Goal: Task Accomplishment & Management: Complete application form

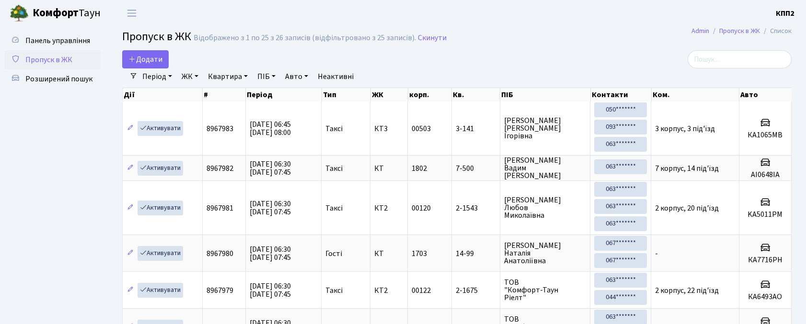
select select "25"
click at [748, 71] on div "Період [DATE] - [DATE] ЖК - КТ, вул. Регенераторна, 4 КТ2, просп. [STREET_ADDRE…" at bounding box center [460, 76] width 646 height 16
click at [745, 58] on input "search" at bounding box center [739, 59] width 104 height 18
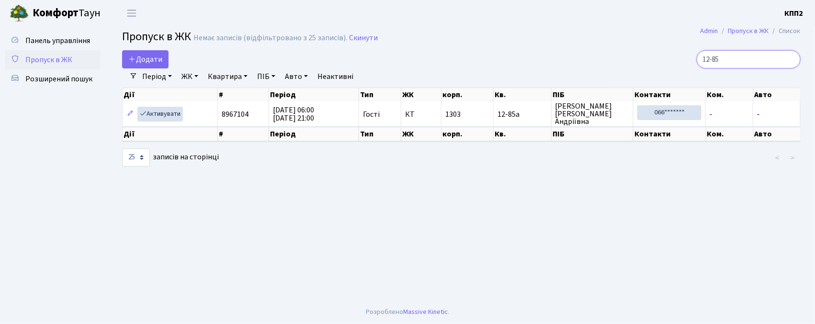
type input "12-85"
drag, startPoint x: 153, startPoint y: 50, endPoint x: 153, endPoint y: 62, distance: 12.5
click at [153, 50] on main "Admin Пропуск в ЖК Список Пропуск в ЖК Немає записів (відфільтровано з 25 запис…" at bounding box center [462, 163] width 708 height 274
click at [153, 63] on span "Додати" at bounding box center [145, 59] width 34 height 11
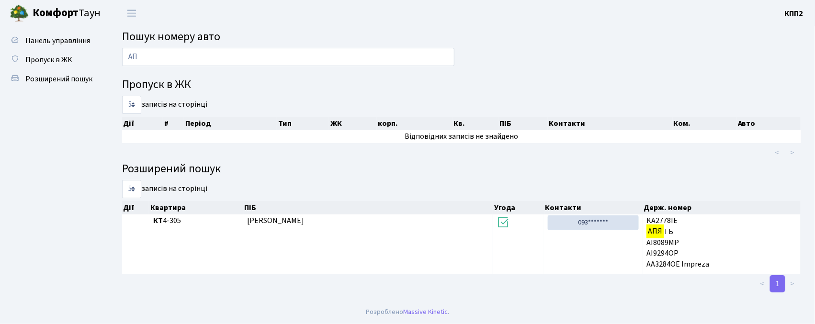
type input "А"
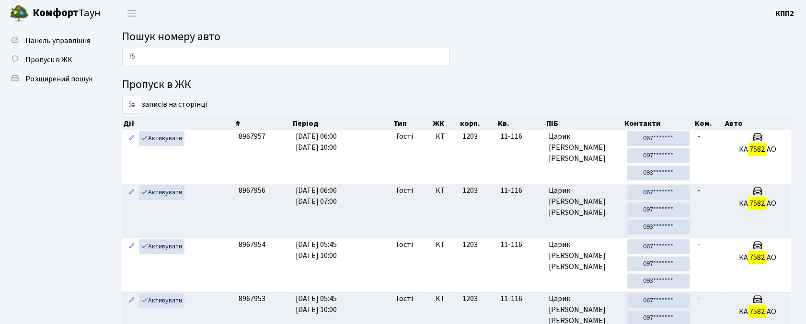
type input "7"
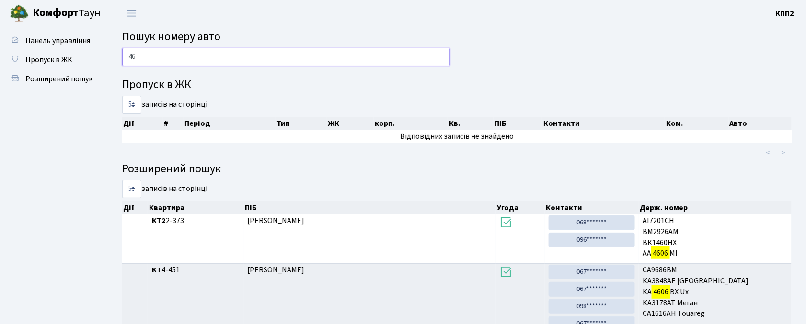
type input "4"
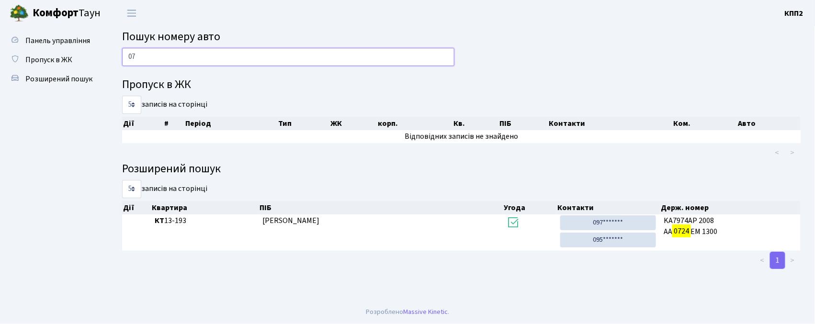
type input "0"
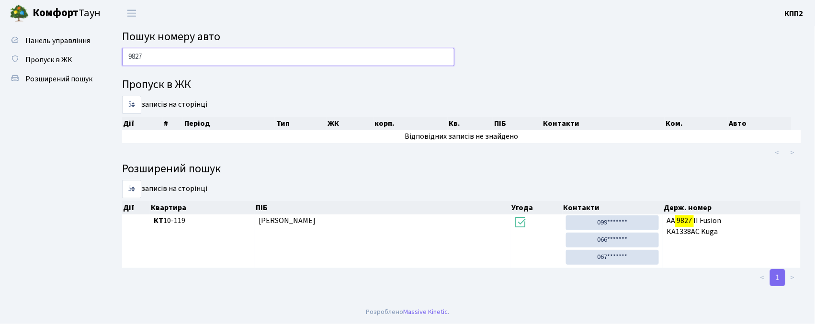
type input "9827"
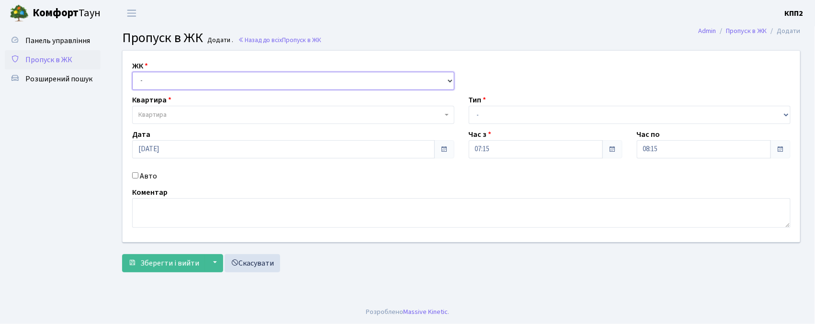
click at [142, 79] on select "- КТ, вул. Регенераторна, 4 КТ2, просп. Соборності, 17 КТ3, вул. Березнева, 16 …" at bounding box center [293, 81] width 322 height 18
select select "302"
click at [132, 72] on select "- КТ, вул. Регенераторна, 4 КТ2, просп. Соборності, 17 КТ3, вул. Березнева, 16 …" at bounding box center [293, 81] width 322 height 18
select select
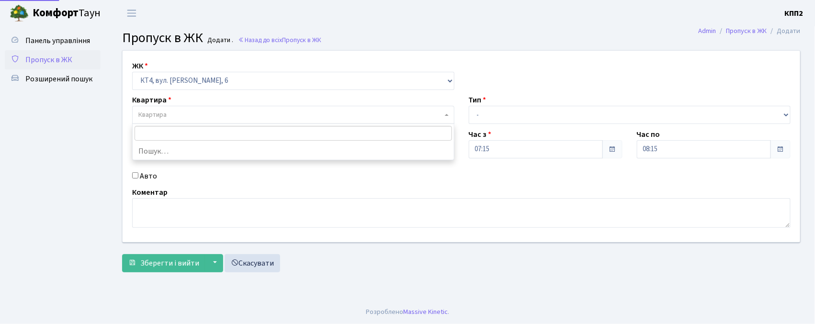
click at [163, 113] on span "Квартира" at bounding box center [152, 115] width 28 height 10
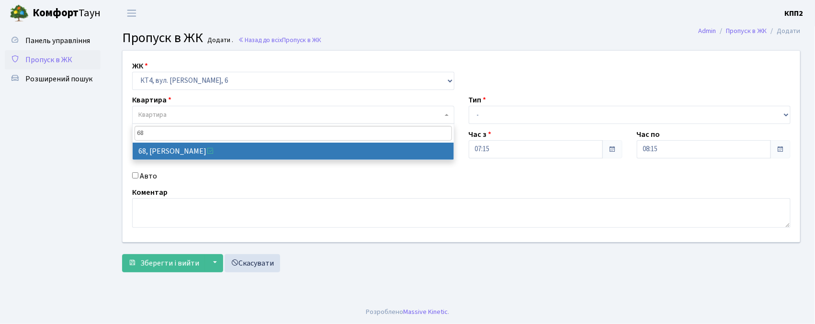
type input "68"
select select "16796"
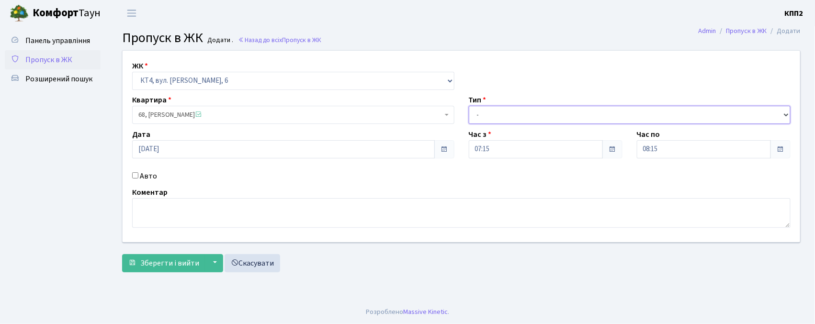
click at [490, 112] on select "- Доставка Таксі Гості Сервіс" at bounding box center [630, 115] width 322 height 18
click at [469, 106] on select "- Доставка Таксі Гості Сервіс" at bounding box center [630, 115] width 322 height 18
click at [489, 108] on select "- Доставка Таксі Гості Сервіс" at bounding box center [630, 115] width 322 height 18
select select "3"
click at [469, 106] on select "- Доставка Таксі Гості Сервіс" at bounding box center [630, 115] width 322 height 18
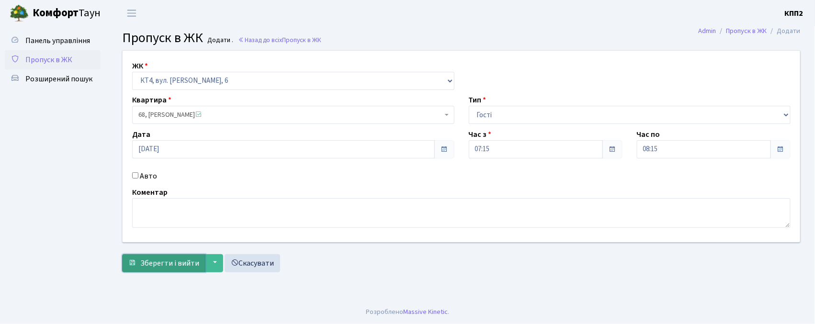
click at [177, 267] on span "Зберегти і вийти" at bounding box center [169, 263] width 59 height 11
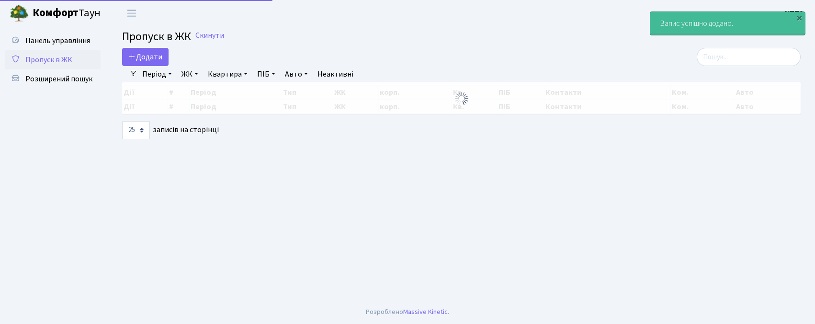
select select "25"
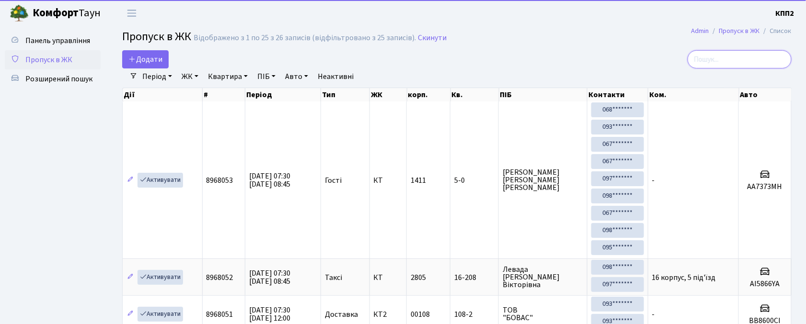
click at [763, 65] on input "search" at bounding box center [739, 59] width 104 height 18
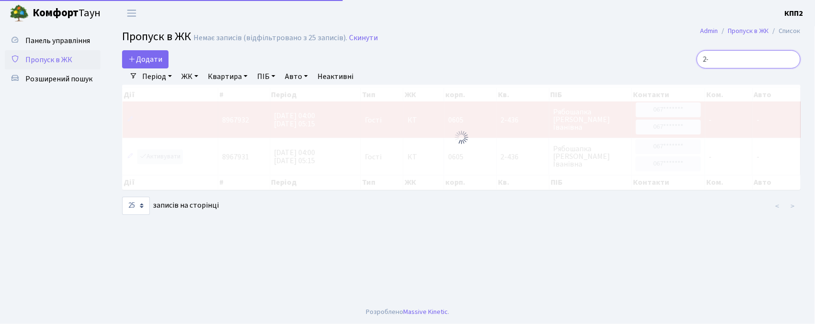
type input "2"
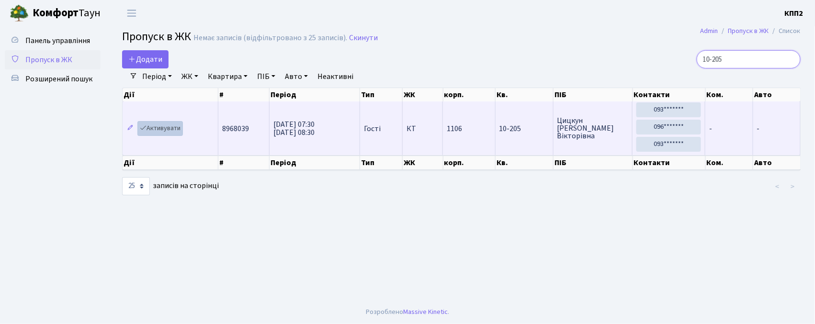
type input "10-205"
click at [159, 134] on link "Активувати" at bounding box center [160, 128] width 46 height 15
click at [163, 131] on link "Активувати" at bounding box center [160, 128] width 46 height 15
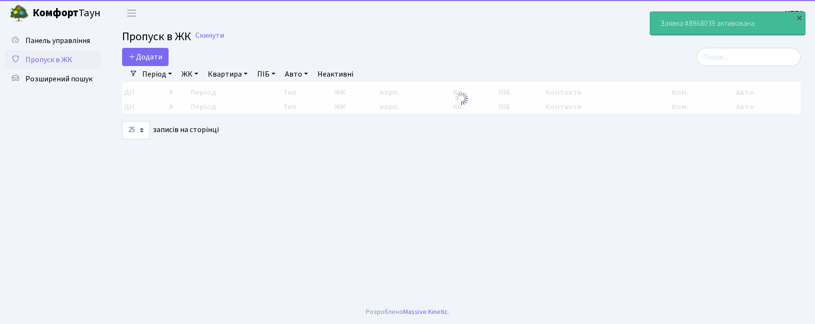
select select "25"
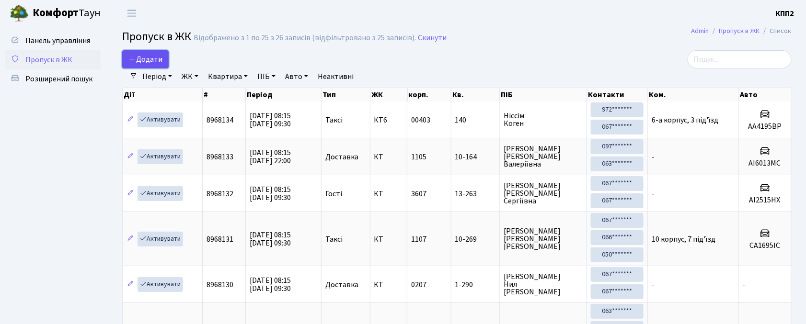
click at [144, 59] on span "Додати" at bounding box center [145, 59] width 34 height 11
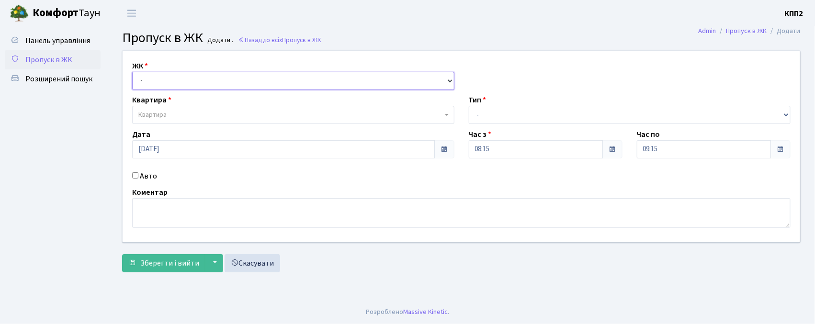
drag, startPoint x: 0, startPoint y: 0, endPoint x: 171, endPoint y: 77, distance: 187.4
click at [171, 77] on select "- КТ, вул. Регенераторна, 4 КТ2, просп. [STREET_ADDRESS] [STREET_ADDRESS] [PERS…" at bounding box center [293, 81] width 322 height 18
select select "271"
click at [132, 72] on select "- КТ, вул. Регенераторна, 4 КТ2, просп. [STREET_ADDRESS] [STREET_ADDRESS] [PERS…" at bounding box center [293, 81] width 322 height 18
select select
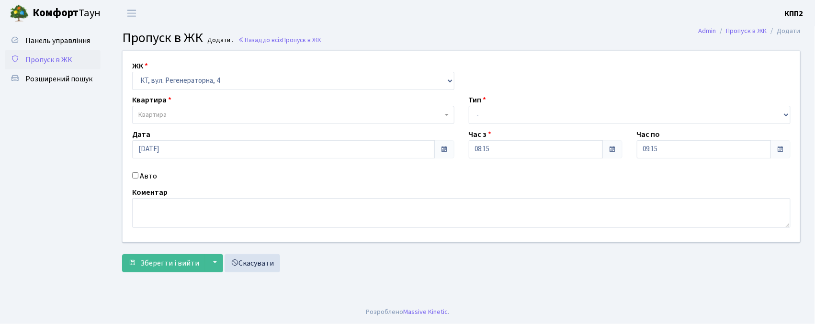
click at [143, 178] on label "Авто" at bounding box center [148, 176] width 17 height 11
click at [138, 178] on input "Авто" at bounding box center [135, 175] width 6 height 6
checkbox input "true"
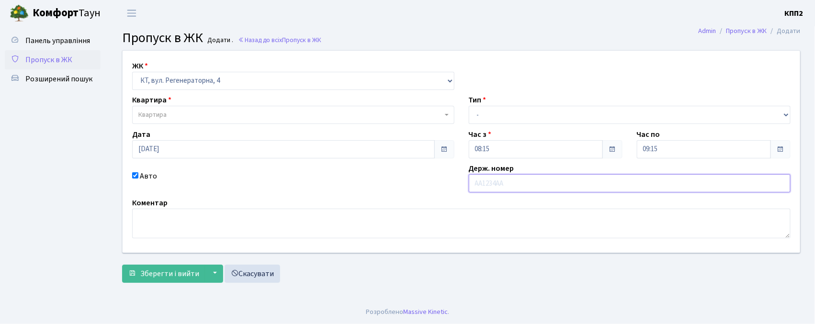
type input "В"
type input "АІ8418НР"
click at [207, 119] on span "Квартира" at bounding box center [290, 115] width 304 height 10
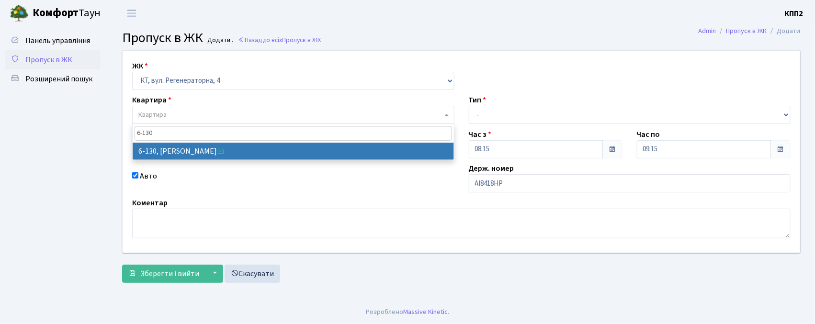
type input "6-130"
select select "5266"
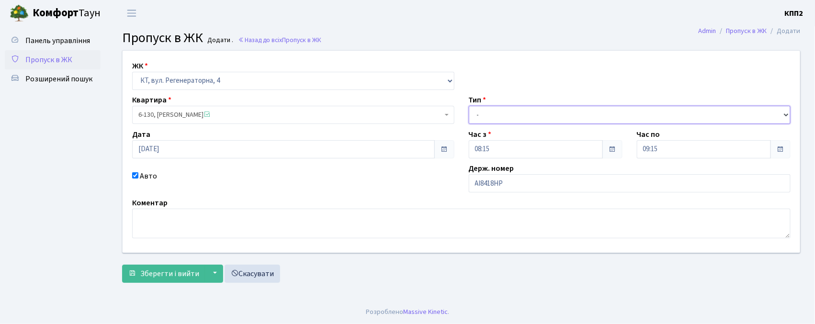
click at [490, 123] on select "- Доставка Таксі Гості Сервіс" at bounding box center [630, 115] width 322 height 18
select select "1"
click at [469, 106] on select "- Доставка Таксі Гості Сервіс" at bounding box center [630, 115] width 322 height 18
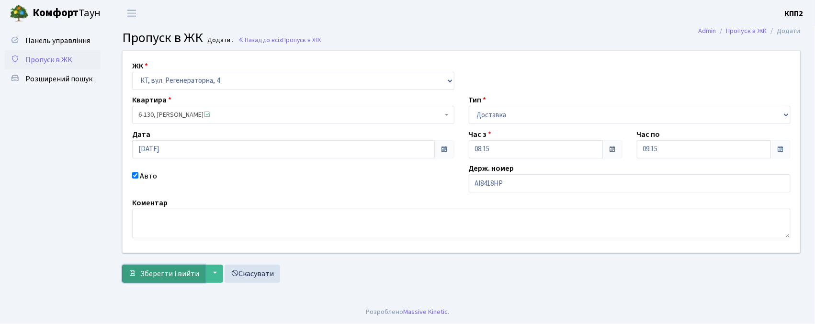
click at [181, 274] on span "Зберегти і вийти" at bounding box center [169, 274] width 59 height 11
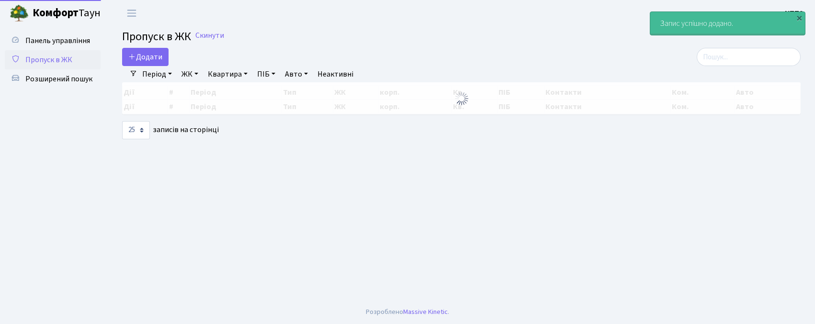
select select "25"
click at [759, 57] on input "search" at bounding box center [749, 57] width 104 height 18
